Goal: Obtain resource: Download file/media

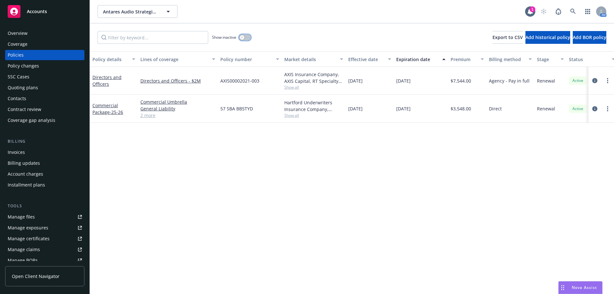
click at [248, 38] on button "button" at bounding box center [245, 37] width 12 height 6
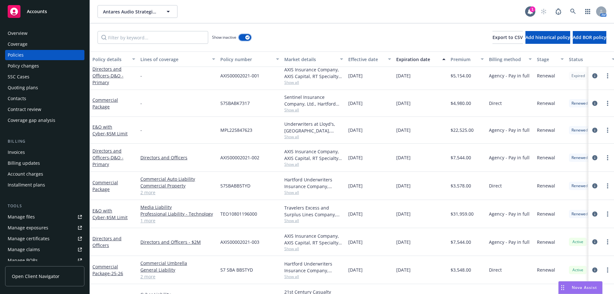
scroll to position [437, 0]
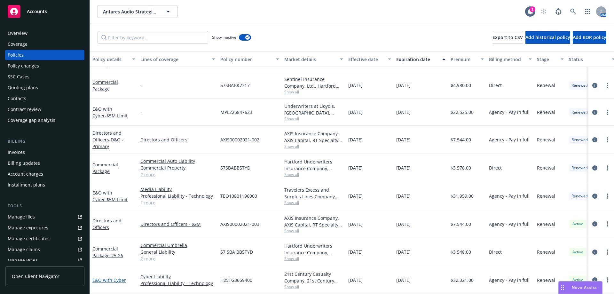
click at [115, 127] on link "E&O with Cyber" at bounding box center [109, 280] width 34 height 6
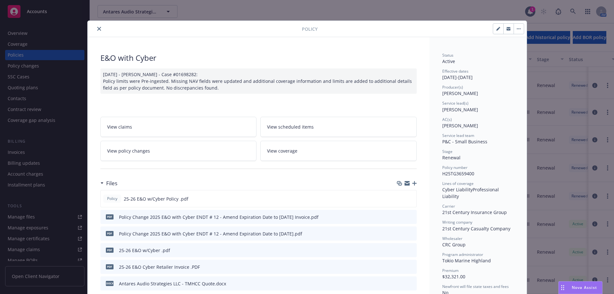
click at [304, 30] on icon "button" at bounding box center [498, 29] width 4 height 4
select select "RENEWAL"
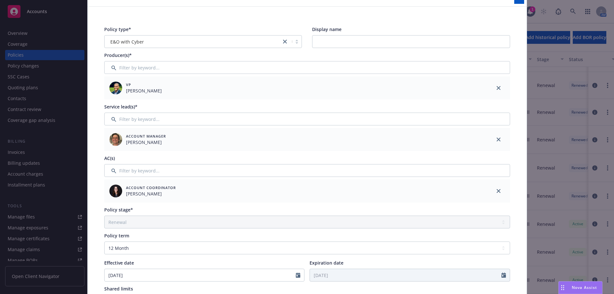
scroll to position [128, 0]
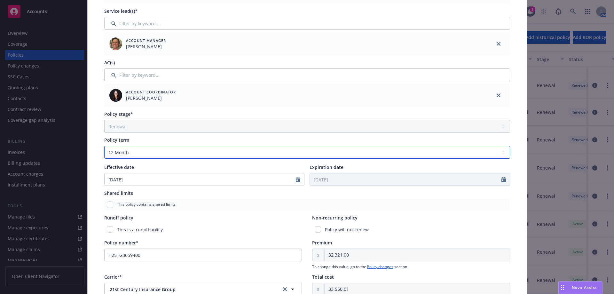
click at [141, 127] on select "Select policy term 12 Month 6 Month 4 Month 3 Month 2 Month 1 Month 36 Month (3…" at bounding box center [307, 152] width 406 height 13
select select "other"
click at [104, 127] on select "Select policy term 12 Month 6 Month 4 Month 3 Month 2 Month 1 Month 36 Month (3…" at bounding box center [307, 152] width 406 height 13
click at [304, 127] on input "Expiration date" at bounding box center [405, 179] width 191 height 12
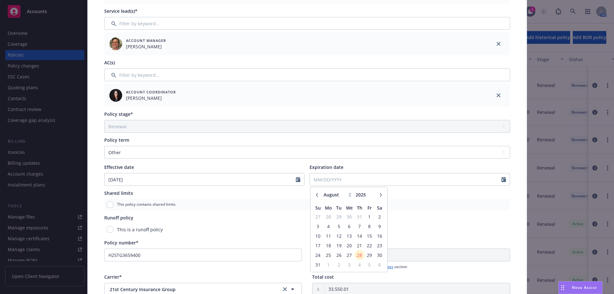
click at [304, 127] on icon "button" at bounding box center [317, 195] width 4 height 4
click at [304, 127] on button "button" at bounding box center [381, 195] width 8 height 8
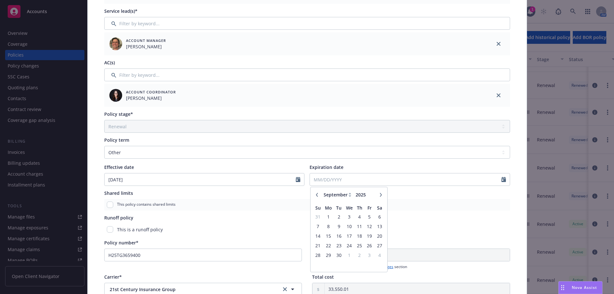
click at [304, 127] on button "button" at bounding box center [381, 195] width 8 height 8
select select "1"
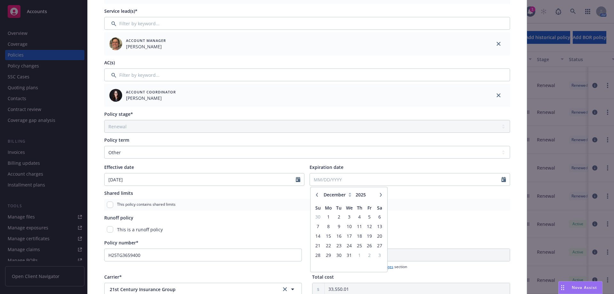
type input "2026"
click at [304, 127] on button "button" at bounding box center [381, 195] width 8 height 8
click at [304, 127] on button "button" at bounding box center [317, 195] width 8 height 8
click at [304, 127] on button "button" at bounding box center [381, 195] width 8 height 8
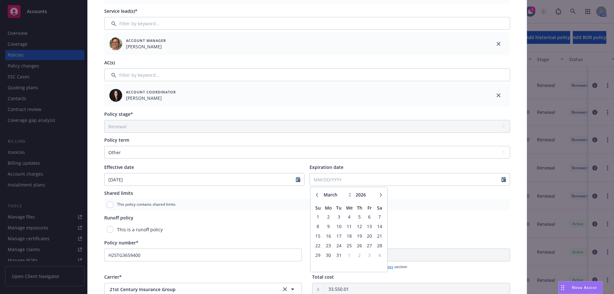
click at [304, 127] on button "button" at bounding box center [381, 195] width 8 height 8
select select "6"
click at [304, 127] on span "4" at bounding box center [359, 216] width 9 height 8
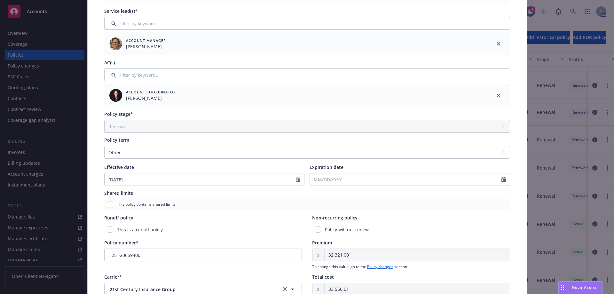
type input "[DATE]"
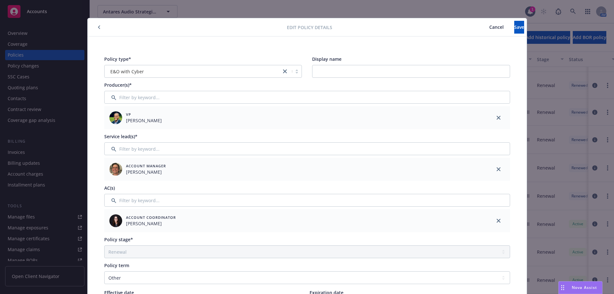
scroll to position [0, 0]
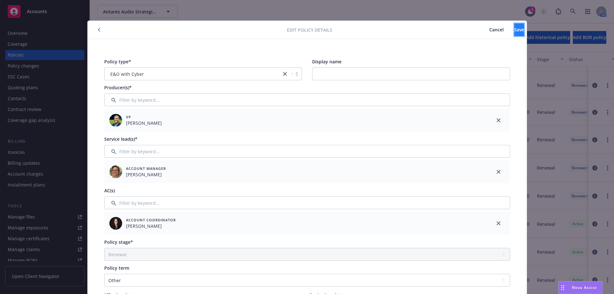
click at [304, 36] on button "Save" at bounding box center [519, 29] width 10 height 13
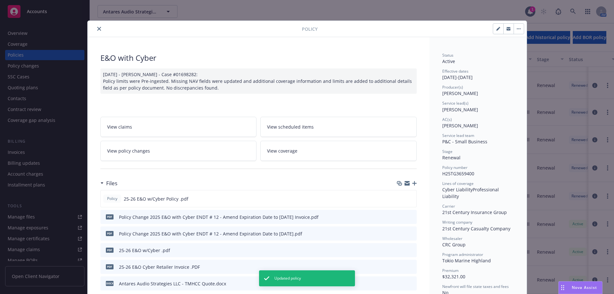
click at [100, 30] on button "close" at bounding box center [99, 29] width 8 height 8
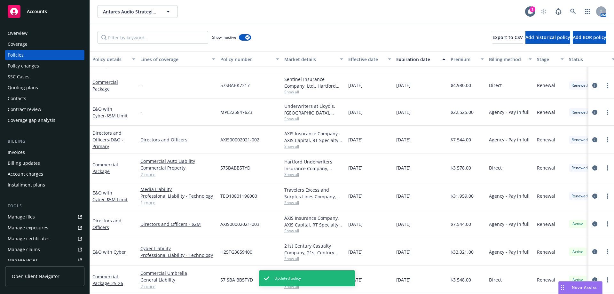
click at [32, 36] on div "Overview" at bounding box center [45, 33] width 74 height 10
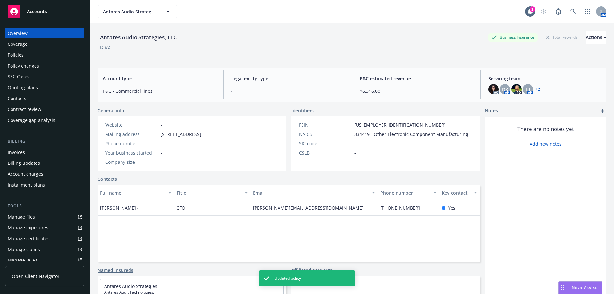
click at [45, 58] on div "Policies" at bounding box center [45, 55] width 74 height 10
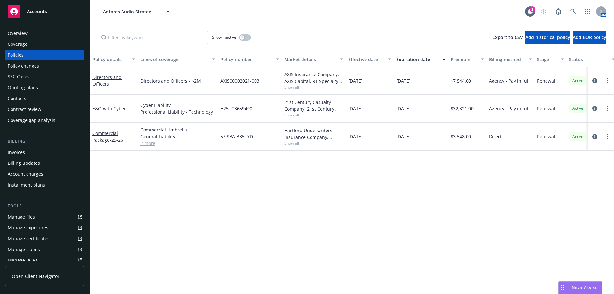
click at [47, 127] on div "Invoices" at bounding box center [45, 152] width 74 height 10
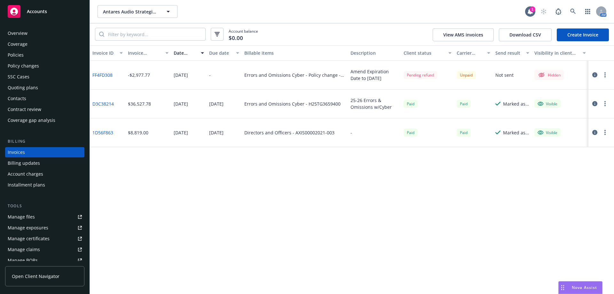
click at [304, 74] on icon "button" at bounding box center [594, 74] width 5 height 5
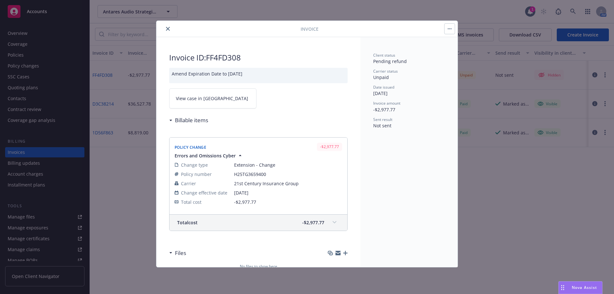
click at [304, 29] on icon "button" at bounding box center [449, 28] width 1 height 1
click at [167, 28] on icon "close" at bounding box center [168, 29] width 4 height 4
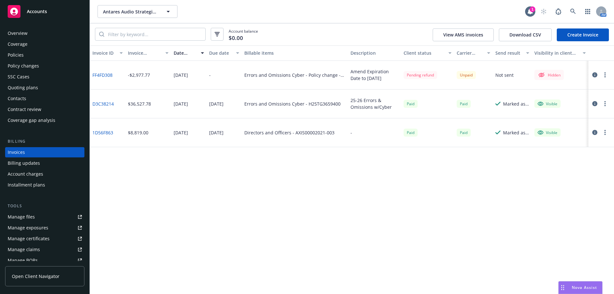
click at [110, 74] on link "FF4FD308" at bounding box center [102, 75] width 20 height 7
click at [29, 35] on div "Overview" at bounding box center [45, 33] width 74 height 10
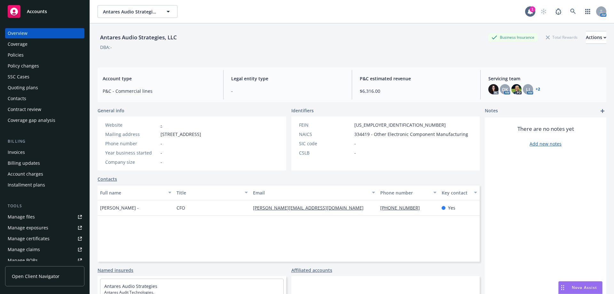
click at [9, 57] on div "Policies" at bounding box center [16, 55] width 16 height 10
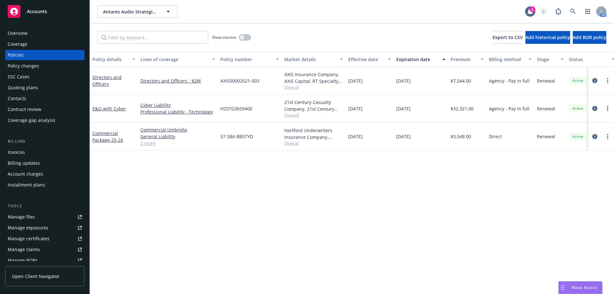
click at [26, 127] on div "Invoices" at bounding box center [45, 152] width 74 height 10
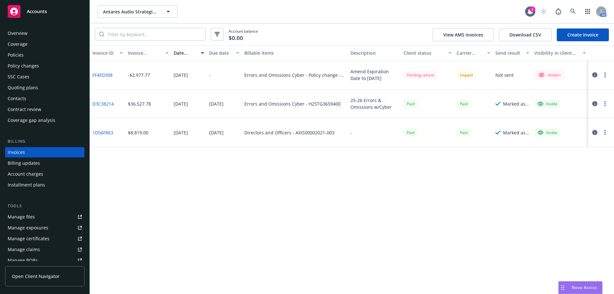
click at [11, 55] on div "Policies" at bounding box center [16, 55] width 16 height 10
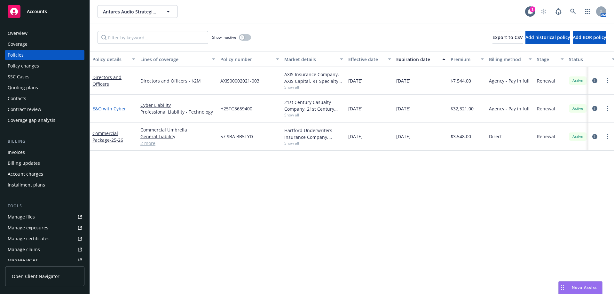
click at [113, 111] on link "E&O with Cyber" at bounding box center [109, 108] width 34 height 6
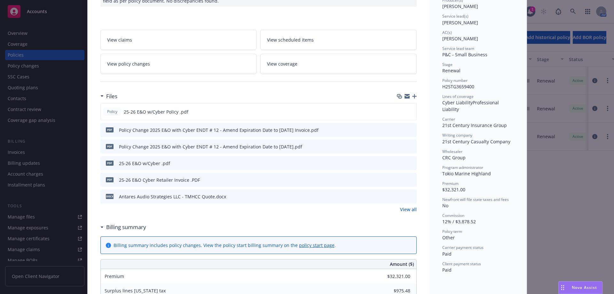
scroll to position [96, 0]
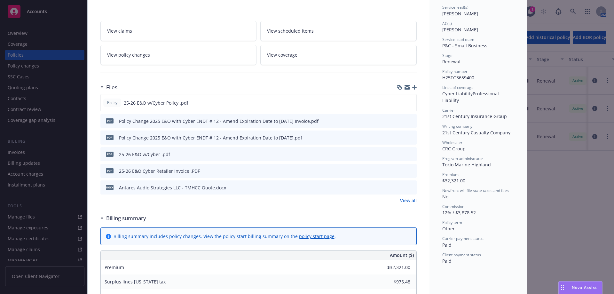
click at [11, 127] on div "Policy E&O with Cyber [DATE] - [PERSON_NAME] - Case #01698282: Policy limits we…" at bounding box center [307, 147] width 614 height 294
click at [13, 127] on div "Policy E&O with Cyber [DATE] - [PERSON_NAME] - Case #01698282: Policy limits we…" at bounding box center [307, 147] width 614 height 294
click at [304, 127] on button at bounding box center [400, 137] width 5 height 7
click at [304, 127] on icon "download file" at bounding box center [399, 137] width 5 height 5
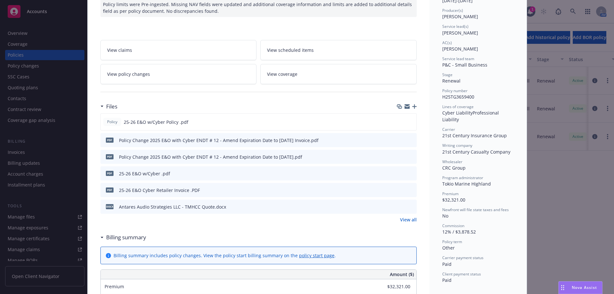
scroll to position [0, 0]
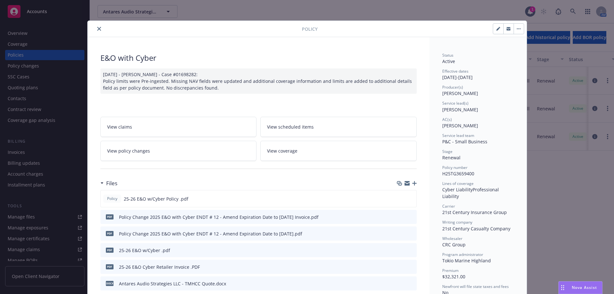
click at [97, 30] on icon "close" at bounding box center [99, 29] width 4 height 4
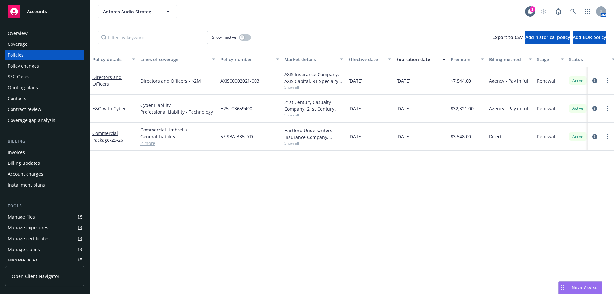
click at [32, 35] on div "Overview" at bounding box center [45, 33] width 74 height 10
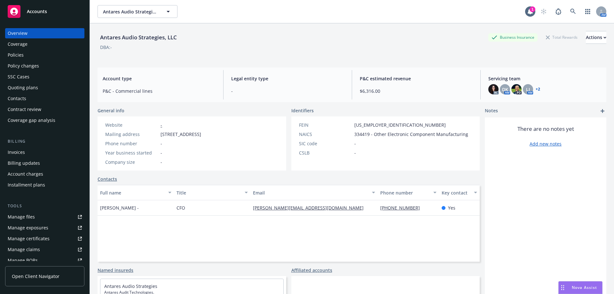
click at [19, 55] on div "Policies" at bounding box center [16, 55] width 16 height 10
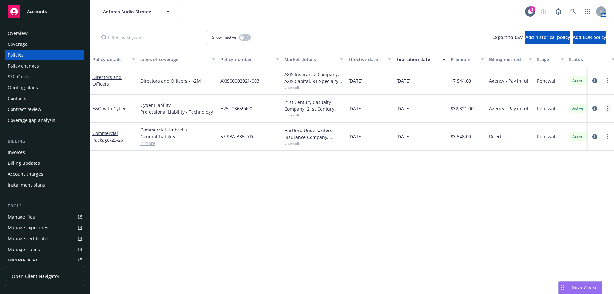
click at [304, 107] on link "more" at bounding box center [607, 108] width 8 height 8
click at [304, 127] on link "Copy logging email" at bounding box center [573, 198] width 75 height 13
click at [32, 31] on div "Overview" at bounding box center [45, 33] width 74 height 10
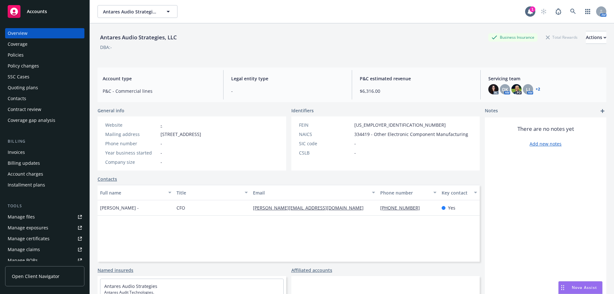
drag, startPoint x: 158, startPoint y: 133, endPoint x: 262, endPoint y: 137, distance: 104.9
click at [204, 127] on div "Mailing address [STREET_ADDRESS]" at bounding box center [153, 134] width 101 height 7
copy div "[STREET_ADDRESS]"
